Goal: Information Seeking & Learning: Understand process/instructions

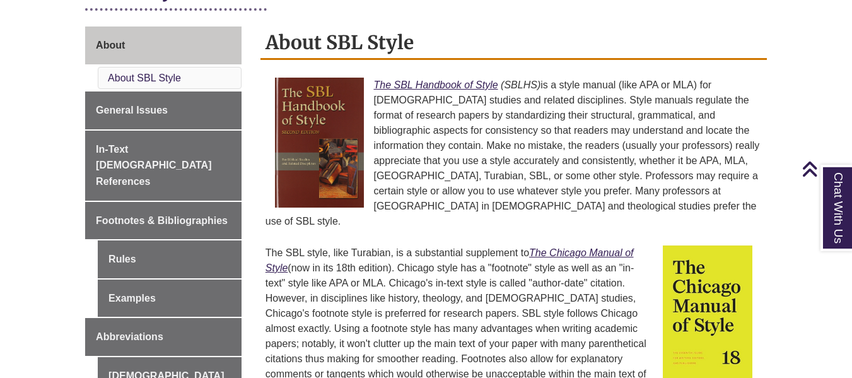
scroll to position [329, 0]
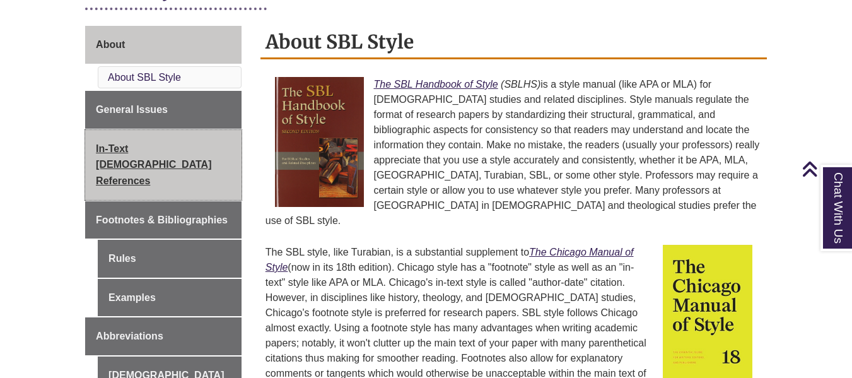
click at [202, 150] on span "In-Text [DEMOGRAPHIC_DATA] References" at bounding box center [153, 164] width 115 height 43
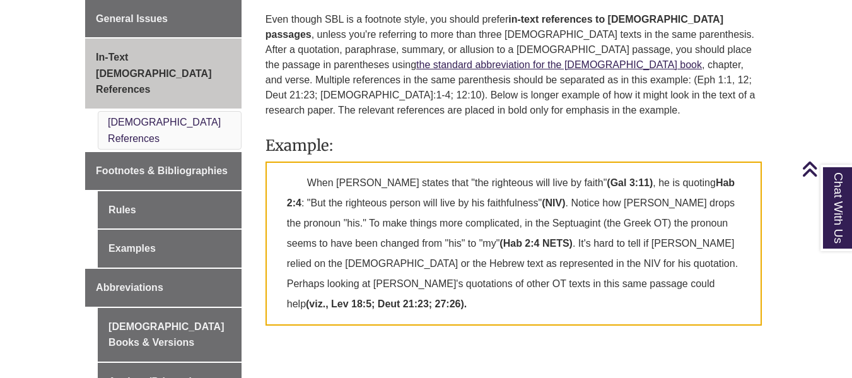
scroll to position [409, 0]
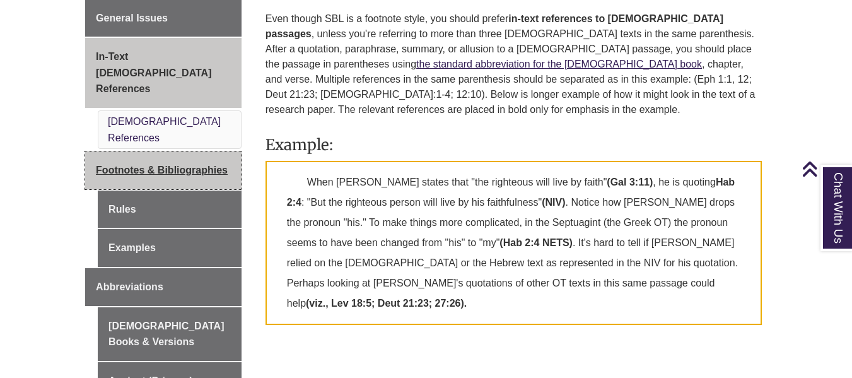
click at [215, 151] on link "Footnotes & Bibliographies" at bounding box center [163, 170] width 156 height 38
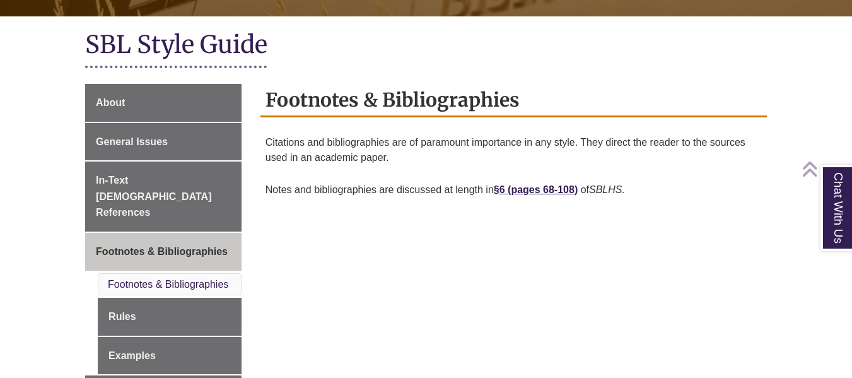
scroll to position [271, 0]
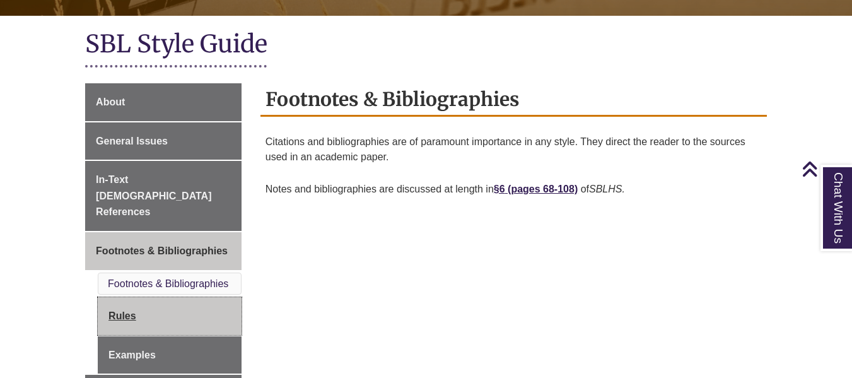
click at [166, 297] on link "Rules" at bounding box center [170, 316] width 144 height 38
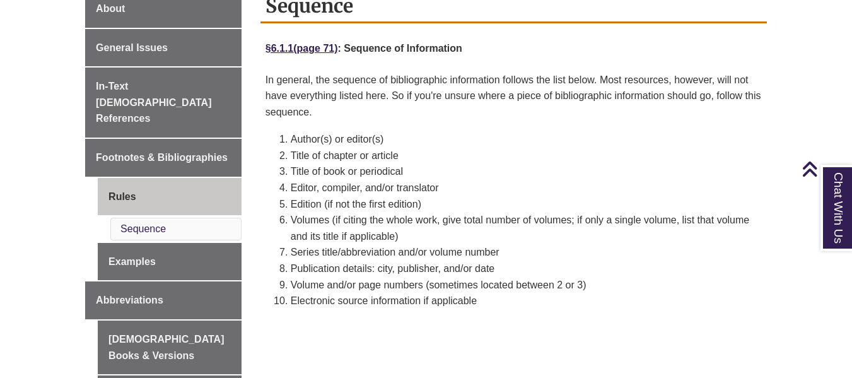
scroll to position [373, 0]
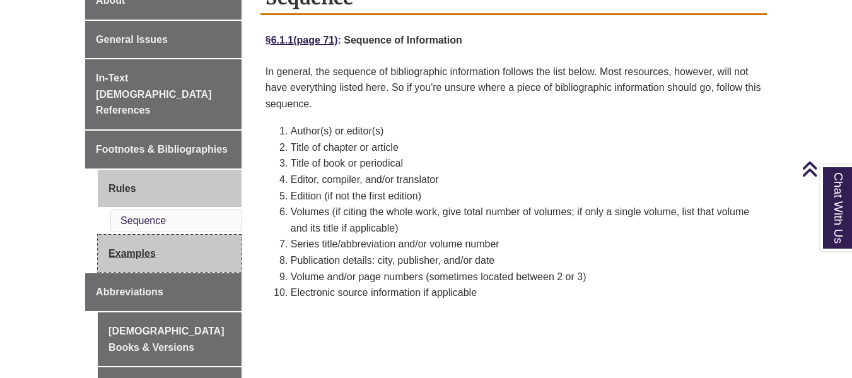
click at [161, 235] on link "Examples" at bounding box center [170, 254] width 144 height 38
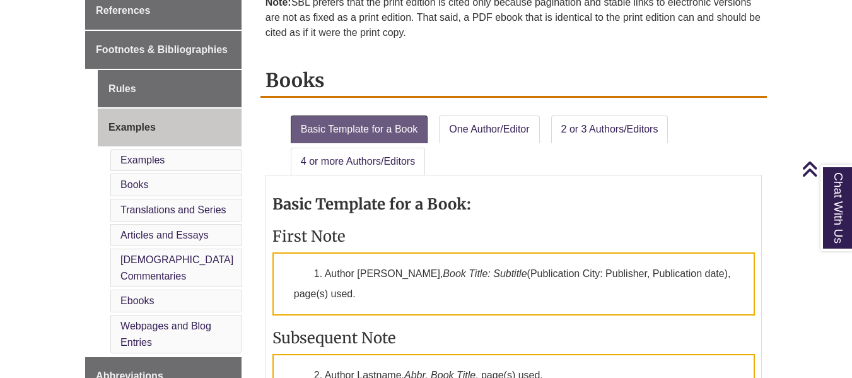
scroll to position [474, 0]
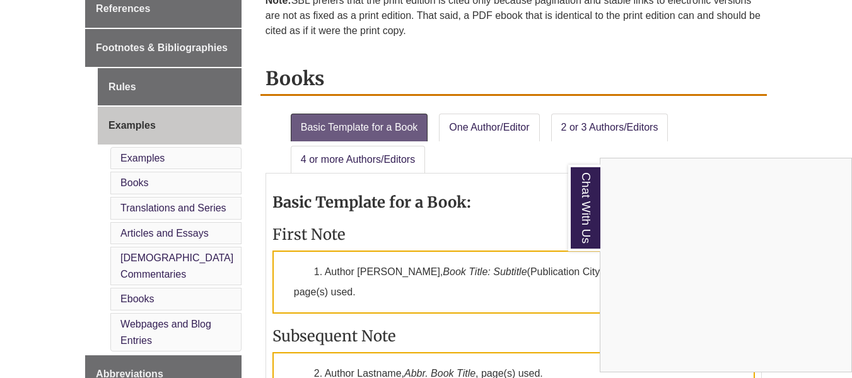
click at [513, 229] on div "Chat With Us" at bounding box center [426, 189] width 852 height 378
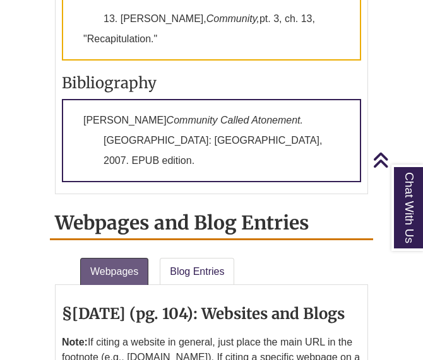
scroll to position [4020, 0]
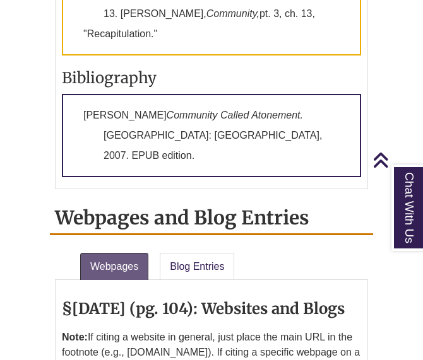
click at [225, 325] on p "Note: If citing a website in general, just place the main URL in the footnote (…" at bounding box center [211, 353] width 299 height 56
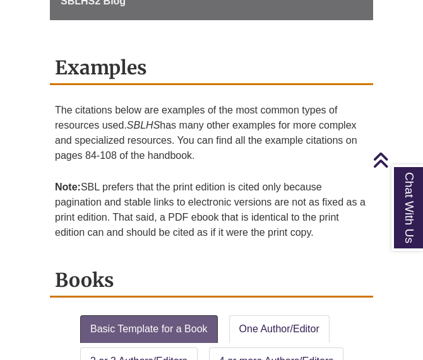
scroll to position [951, 0]
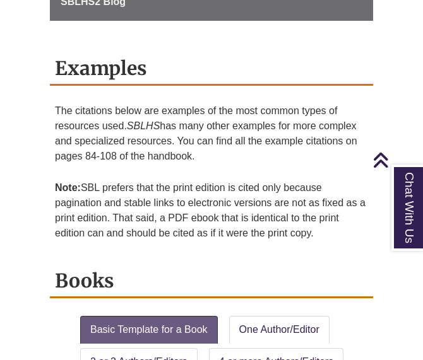
click at [163, 159] on p "The citations below are examples of the most common types of resources used. SB…" at bounding box center [211, 133] width 313 height 71
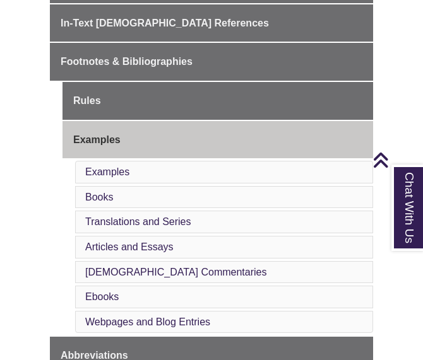
scroll to position [402, 0]
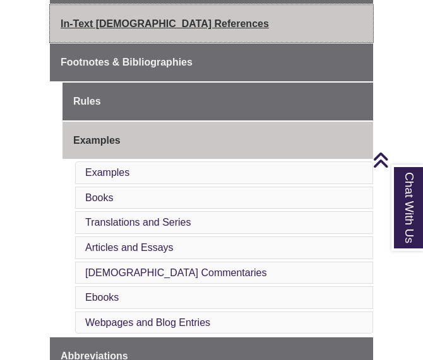
click at [187, 12] on link "In-Text [DEMOGRAPHIC_DATA] References" at bounding box center [211, 24] width 323 height 38
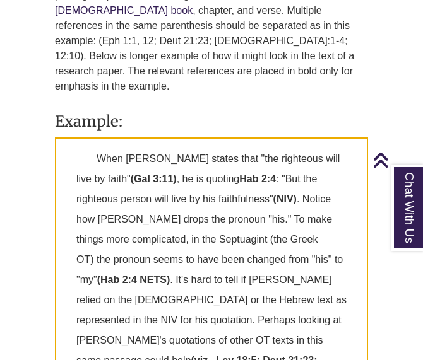
scroll to position [1030, 0]
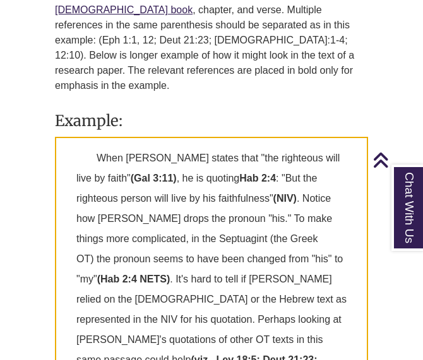
click at [179, 137] on p "When [PERSON_NAME] states that "the righteous will live by faith" (Gal 3:11) , …" at bounding box center [211, 269] width 313 height 265
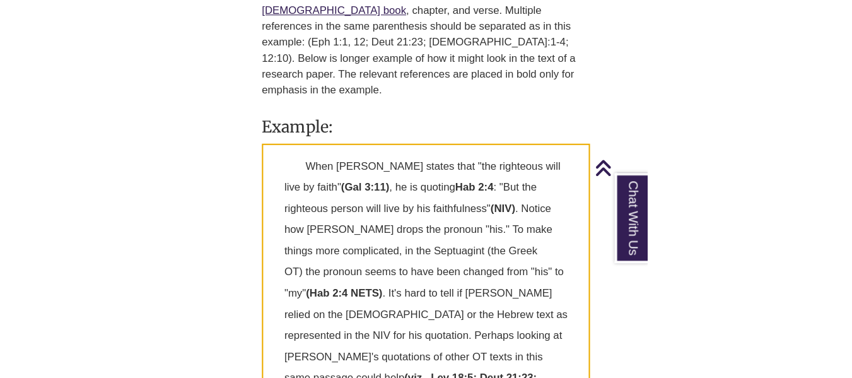
scroll to position [953, 0]
